Goal: Information Seeking & Learning: Learn about a topic

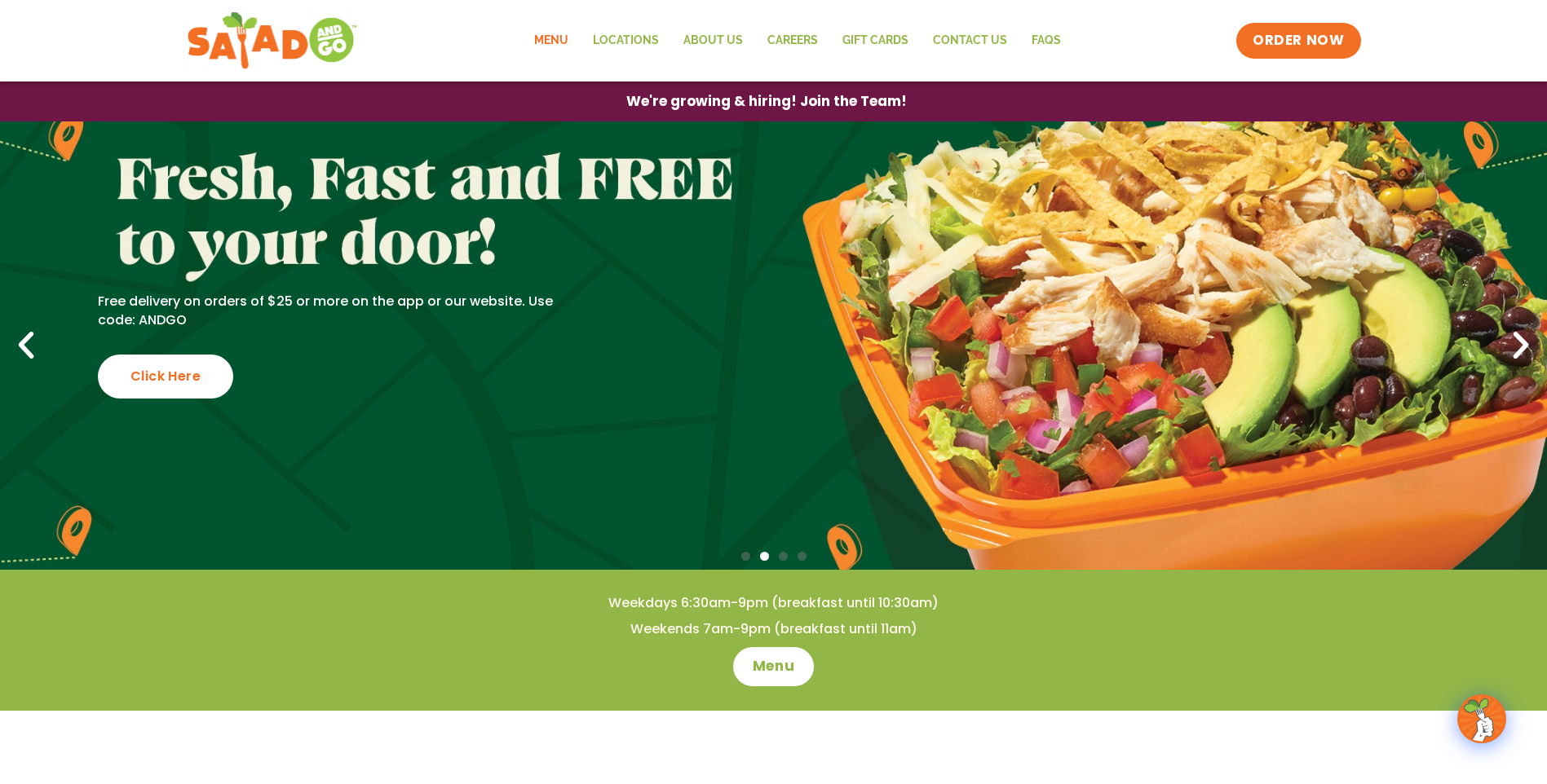
click at [552, 38] on link "Menu" at bounding box center [551, 40] width 58 height 37
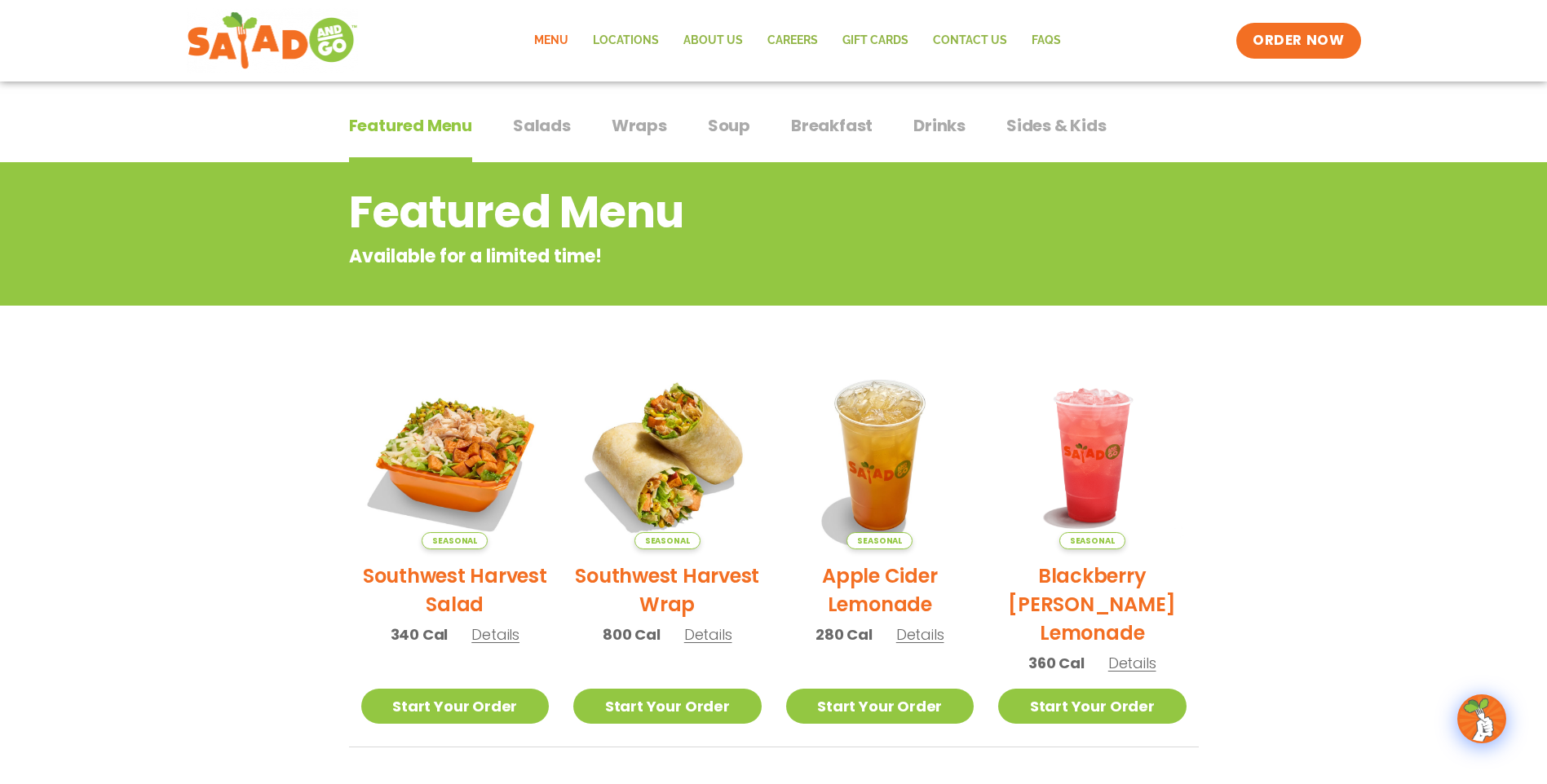
scroll to position [99, 0]
click at [608, 35] on link "Locations" at bounding box center [626, 40] width 90 height 37
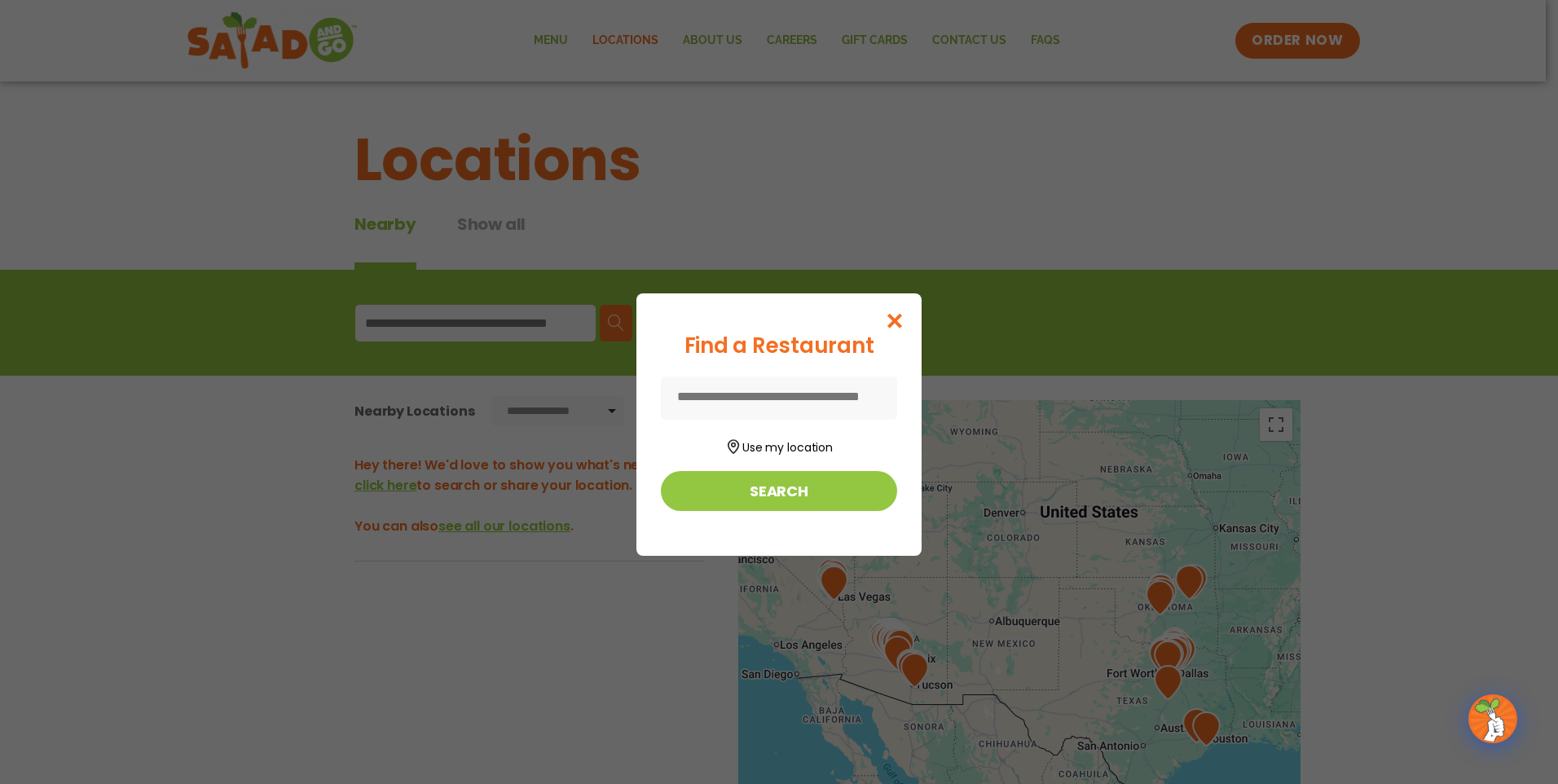
click at [785, 397] on input at bounding box center [779, 398] width 236 height 43
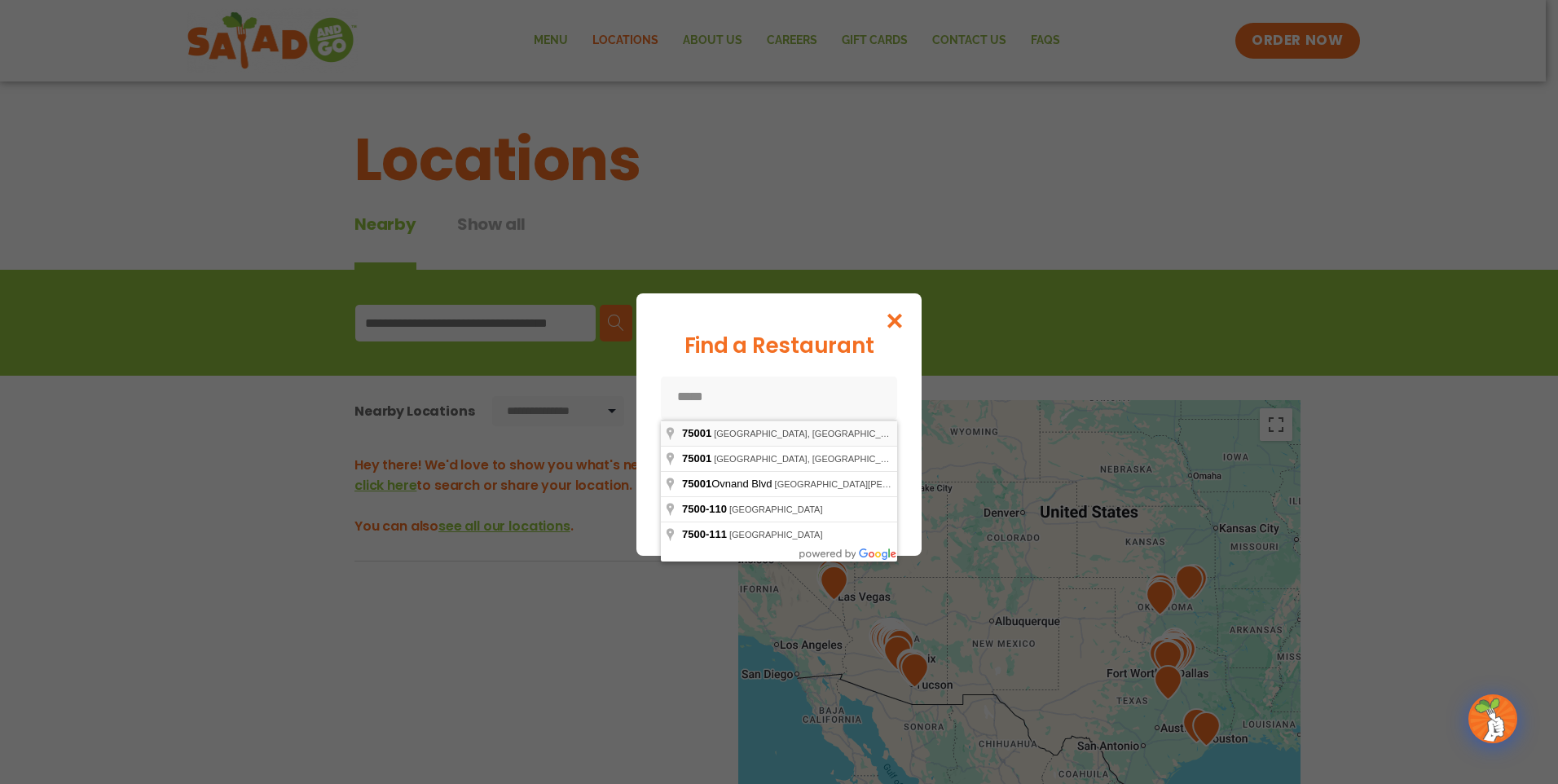
type input "**********"
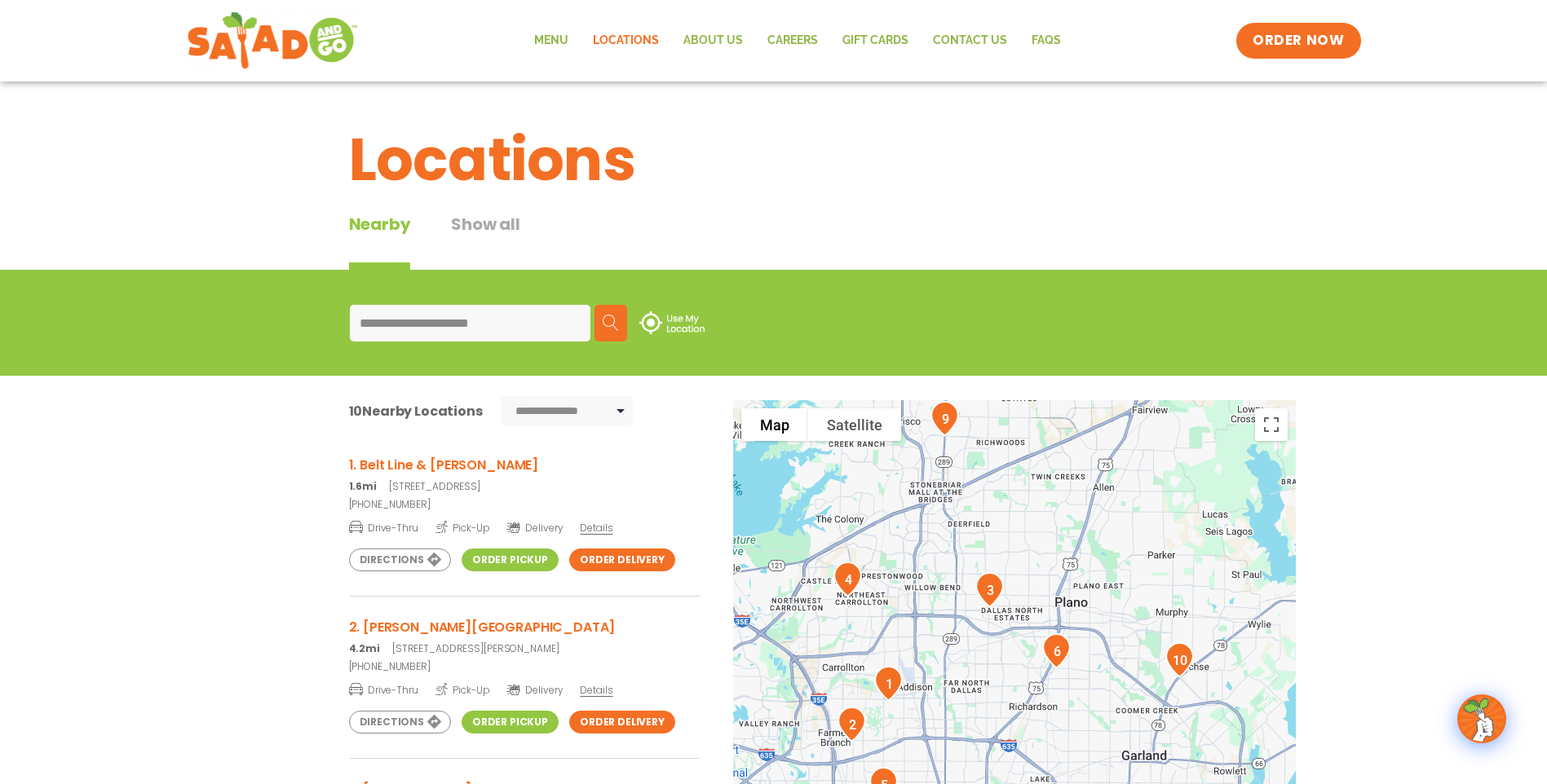
click at [367, 555] on link "Directions" at bounding box center [400, 559] width 102 height 23
click at [544, 37] on link "Menu" at bounding box center [551, 40] width 58 height 37
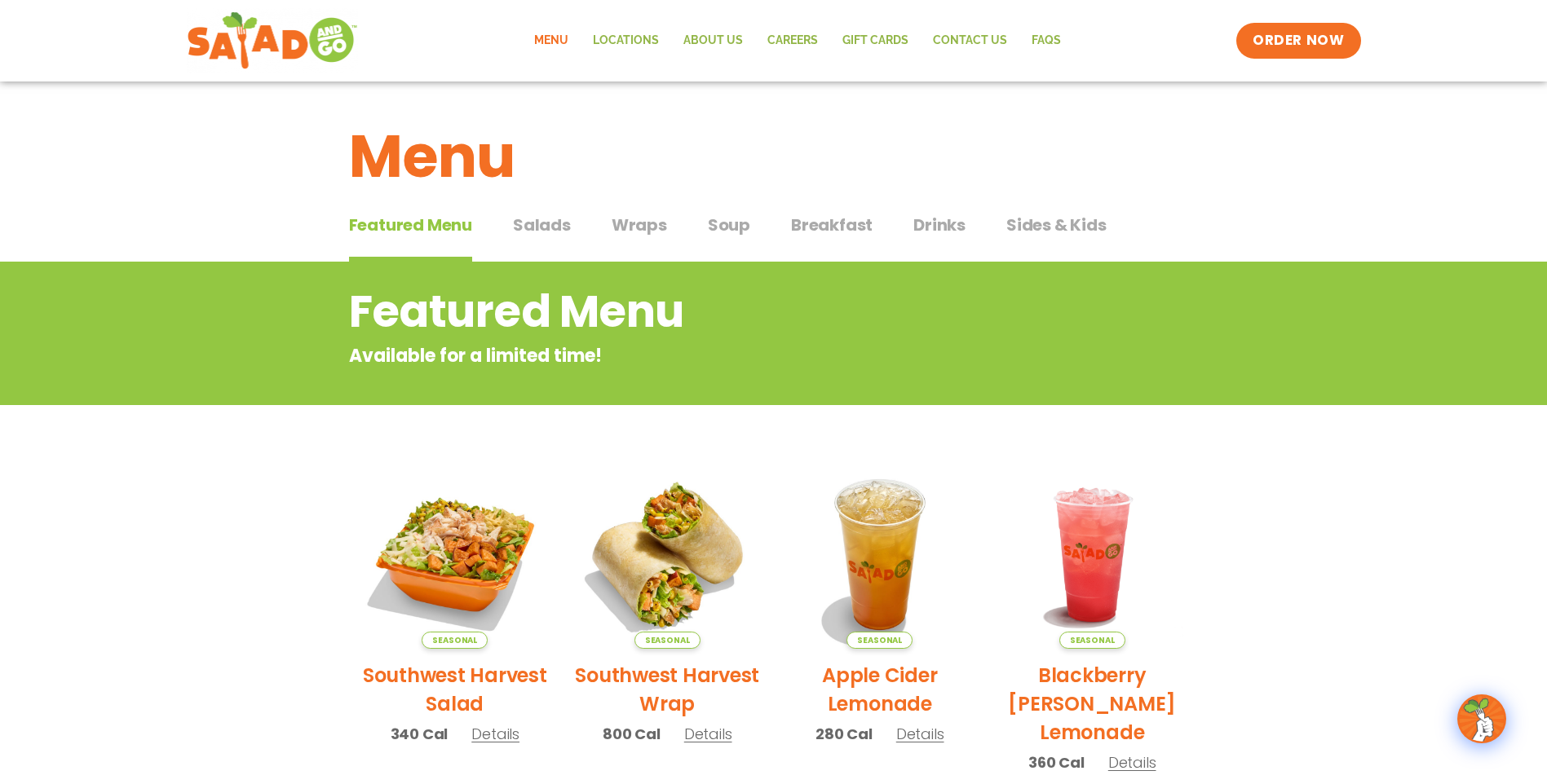
click at [542, 224] on span "Salads" at bounding box center [542, 225] width 58 height 25
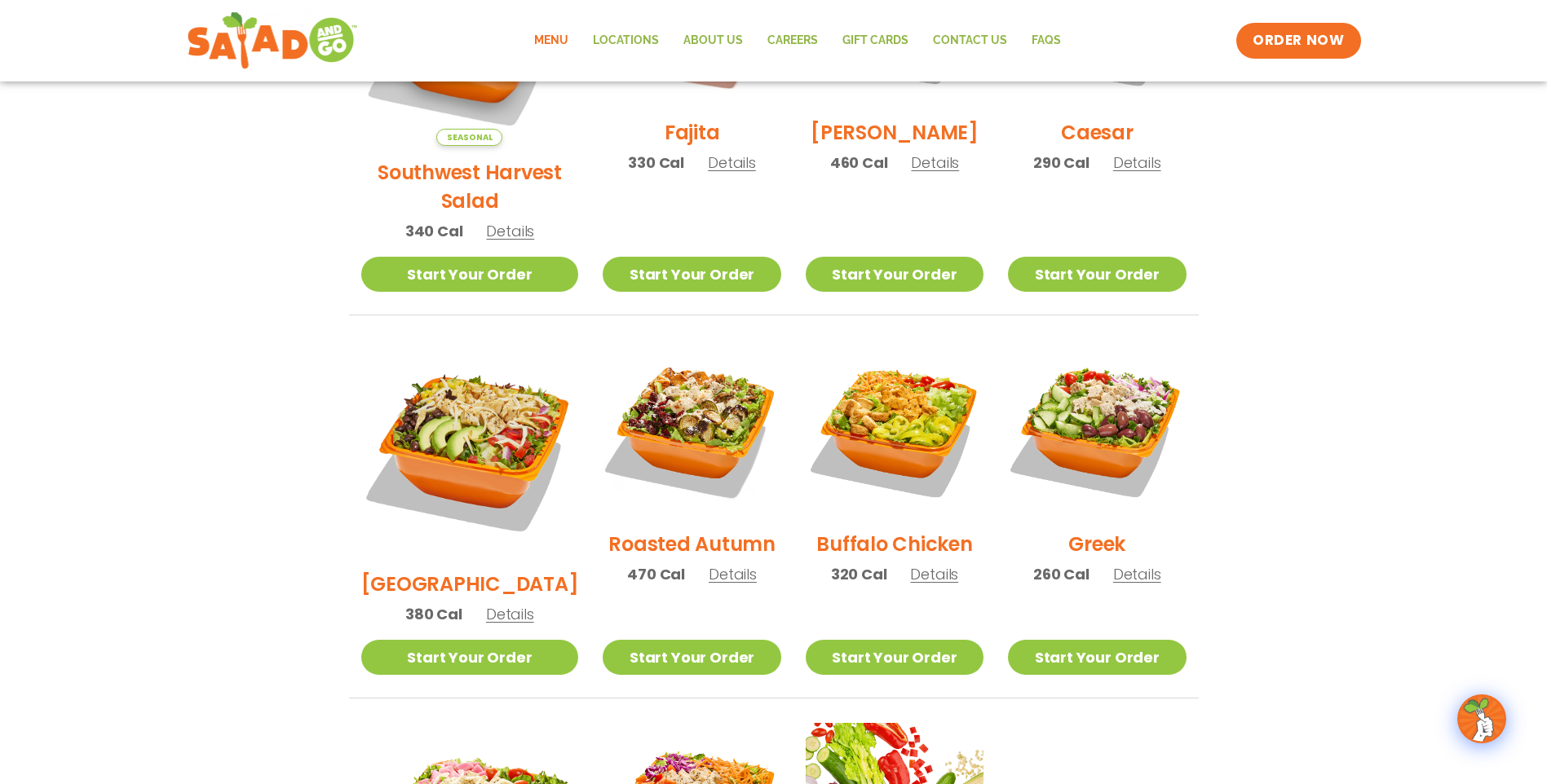
scroll to position [652, 0]
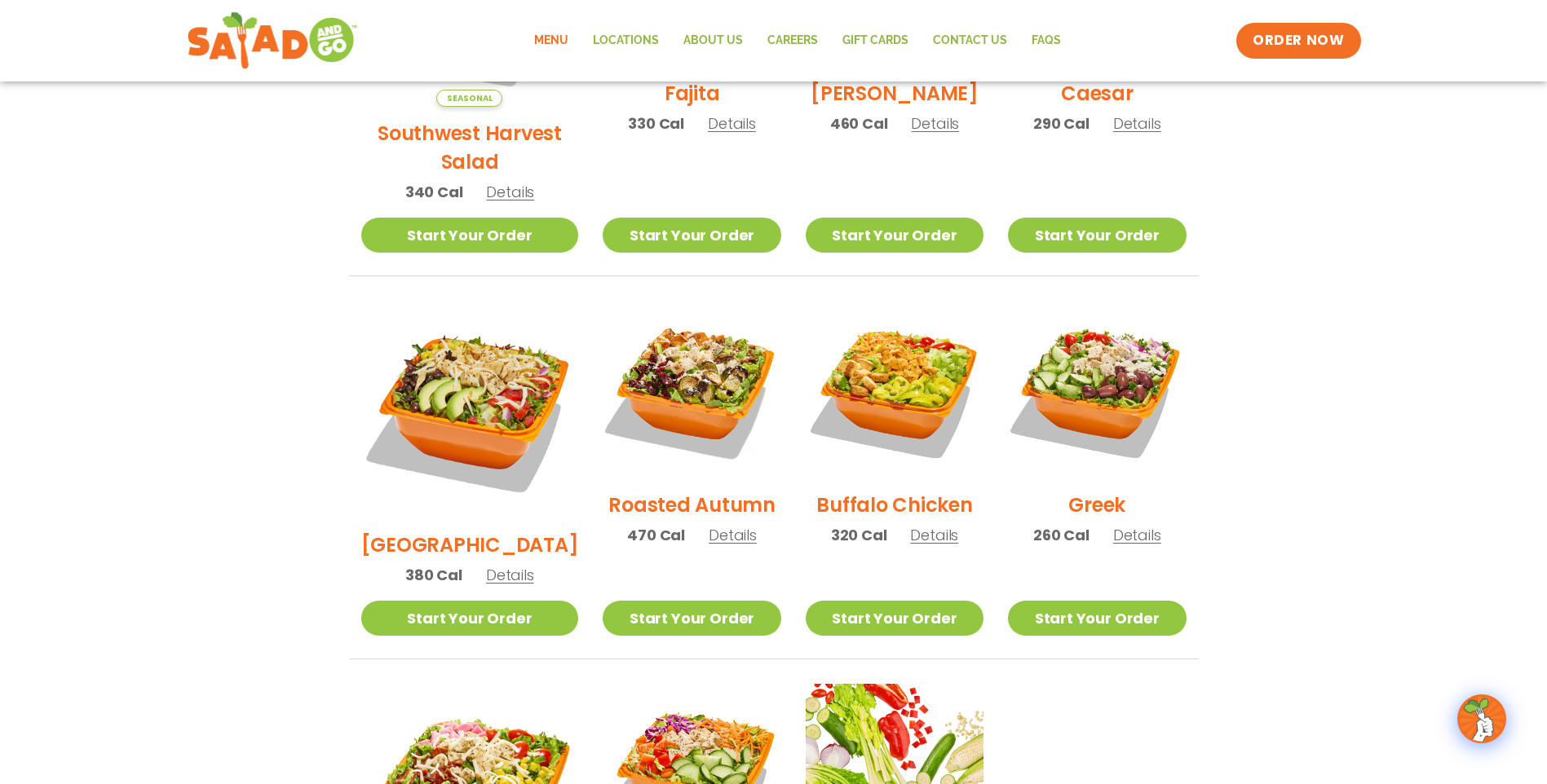
click at [709, 525] on span "Details" at bounding box center [732, 535] width 48 height 20
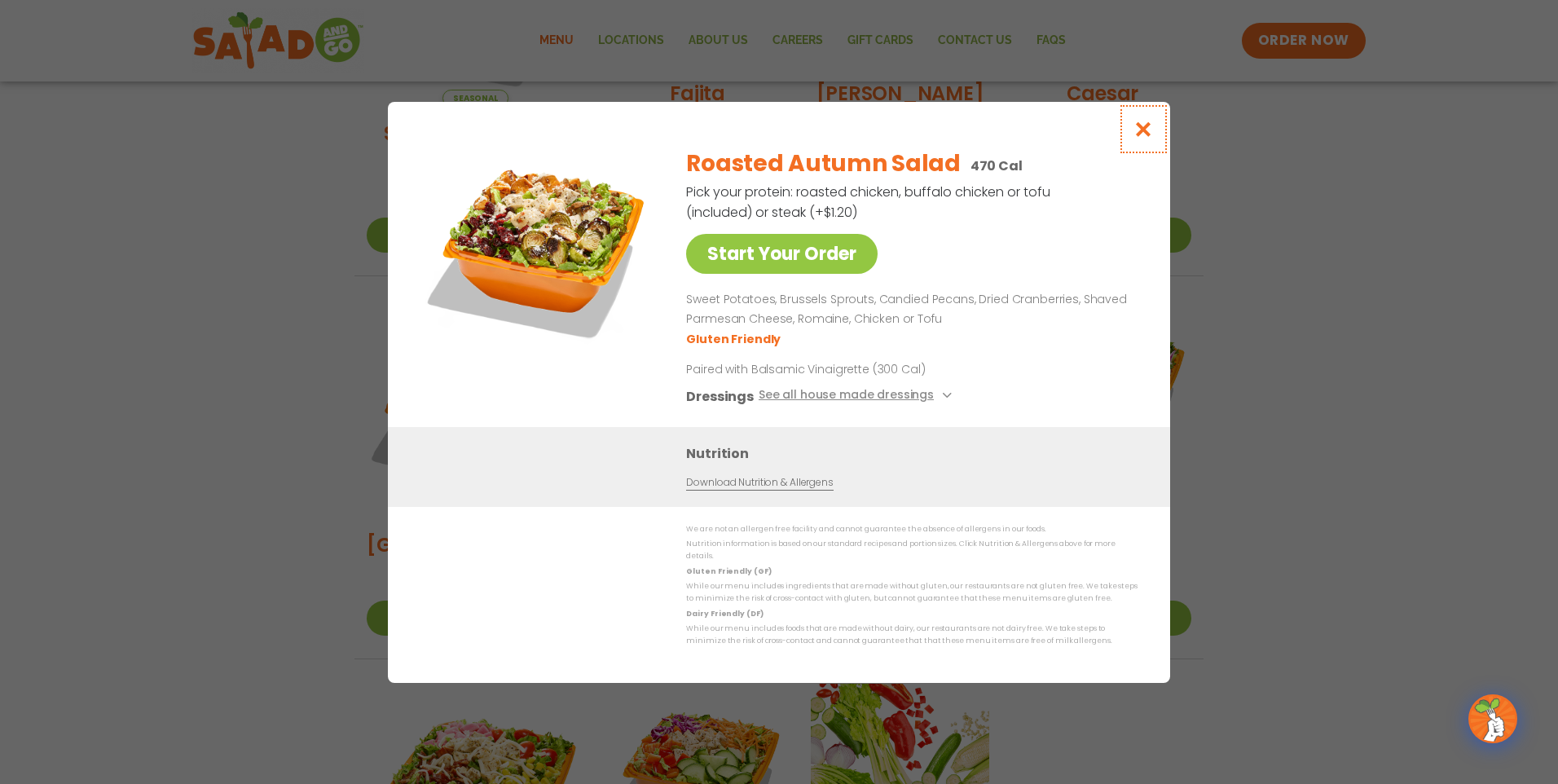
click at [1153, 126] on icon "Close modal" at bounding box center [1144, 129] width 20 height 17
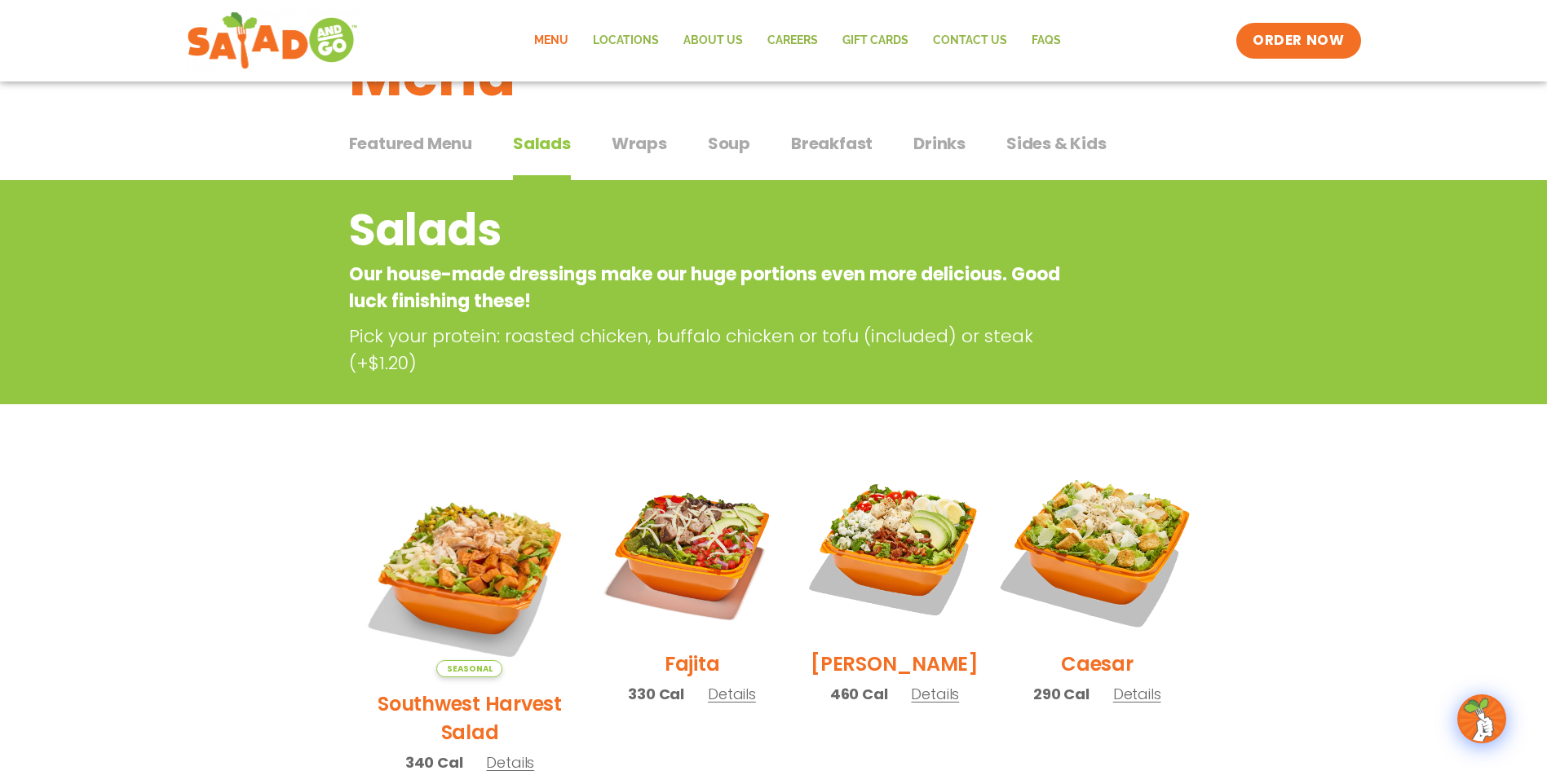
scroll to position [0, 0]
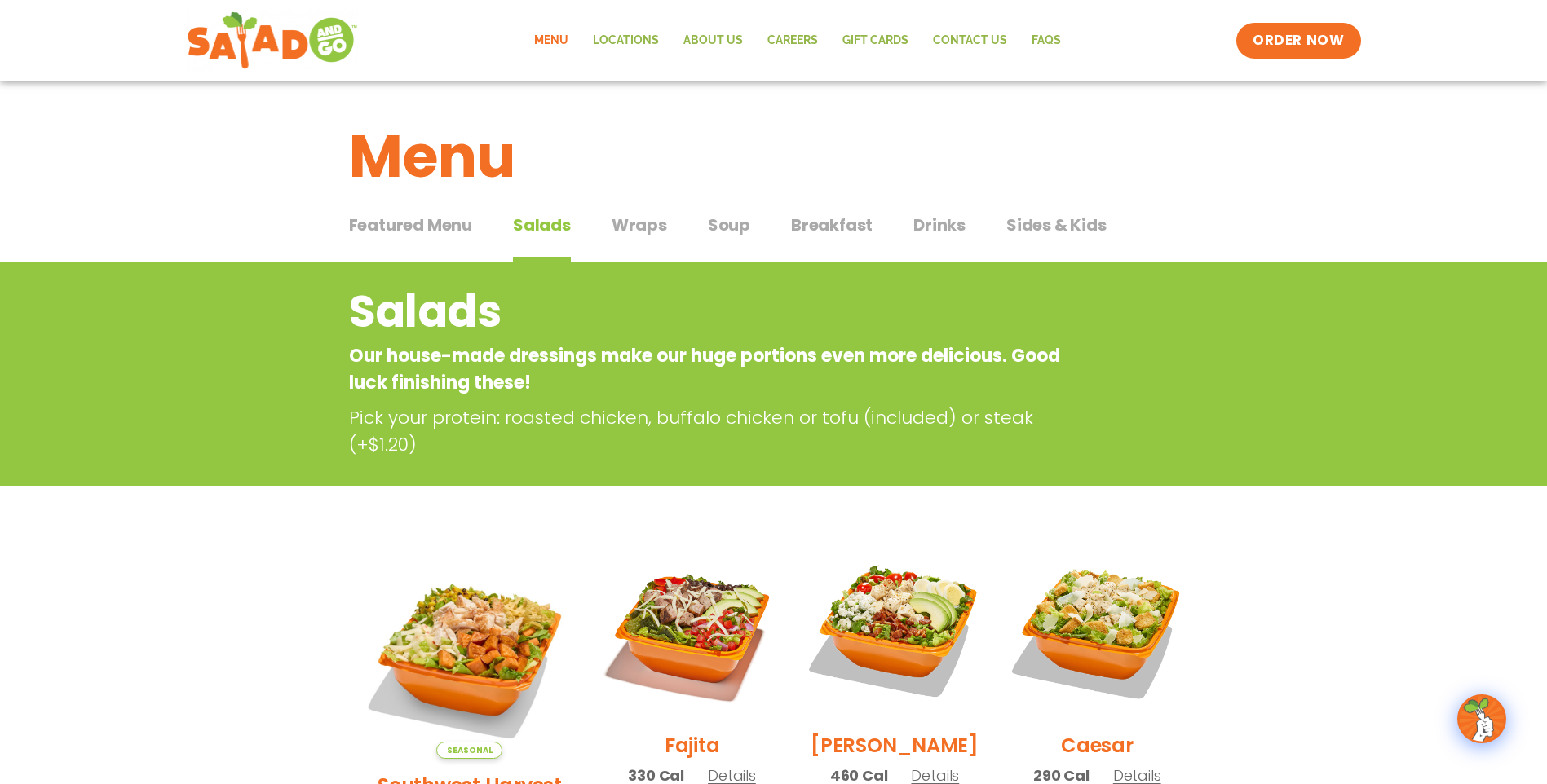
click at [930, 231] on span "Drinks" at bounding box center [939, 225] width 52 height 25
